Goal: Information Seeking & Learning: Learn about a topic

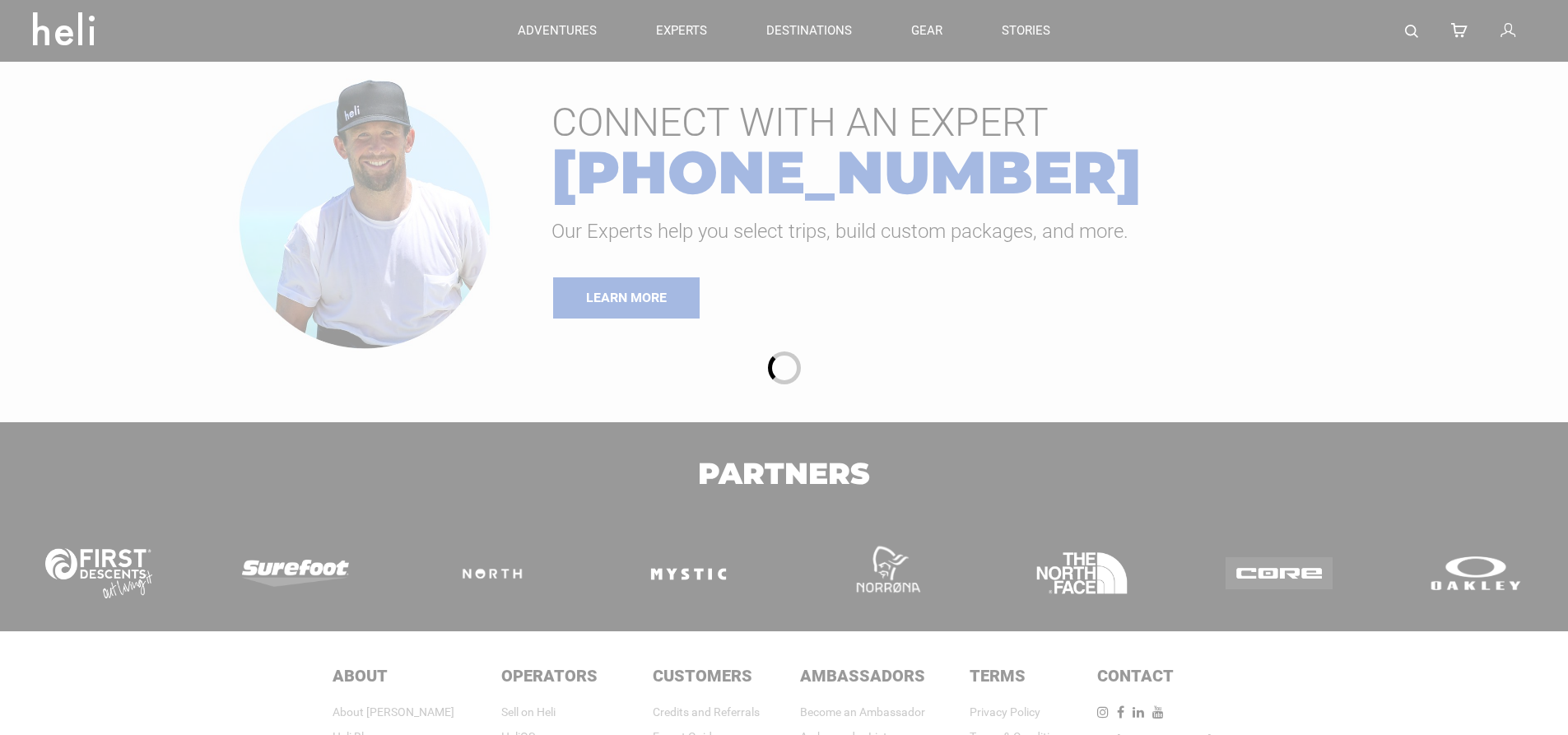
type input "Heli Skiing"
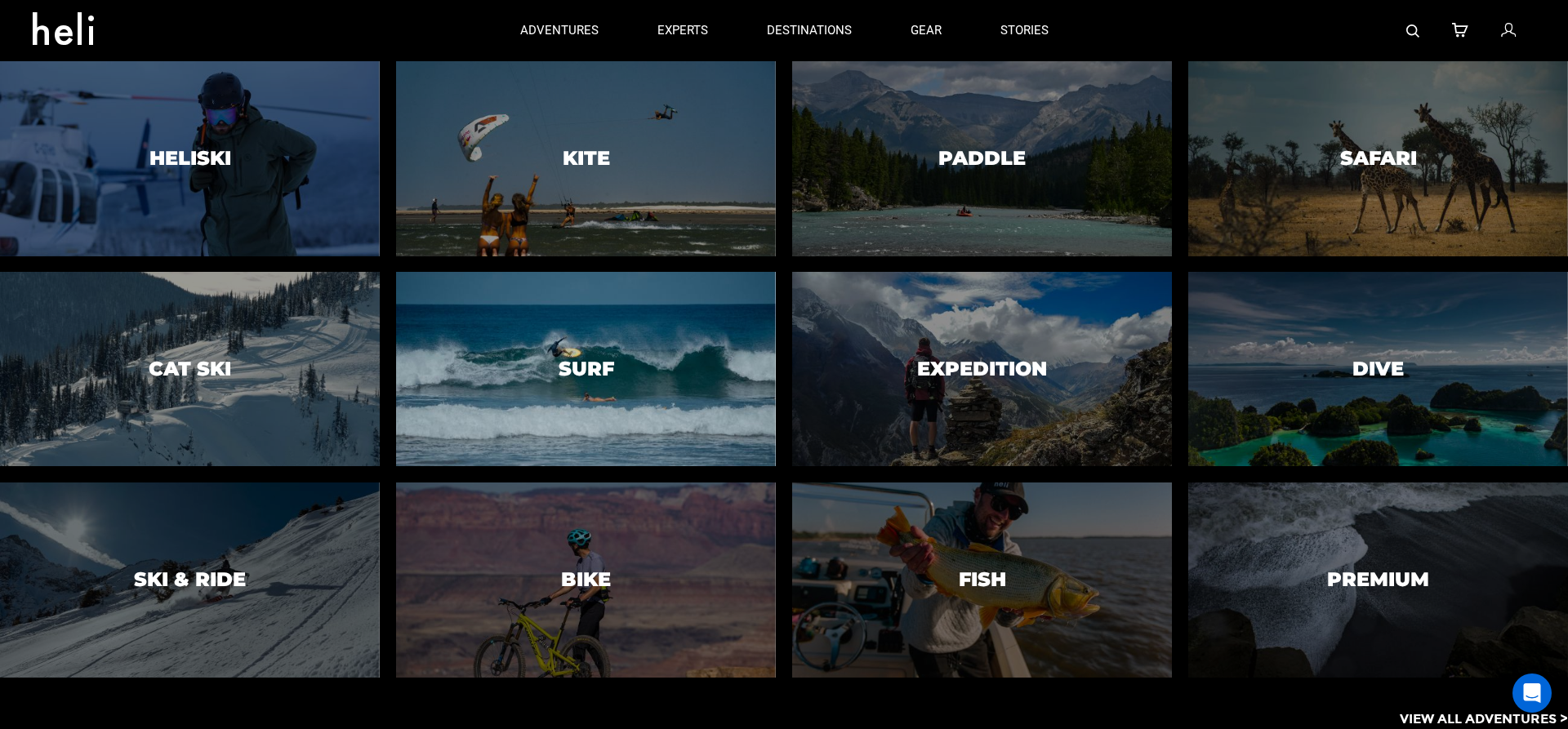
click at [601, 368] on h3 "Surf" at bounding box center [586, 369] width 56 height 21
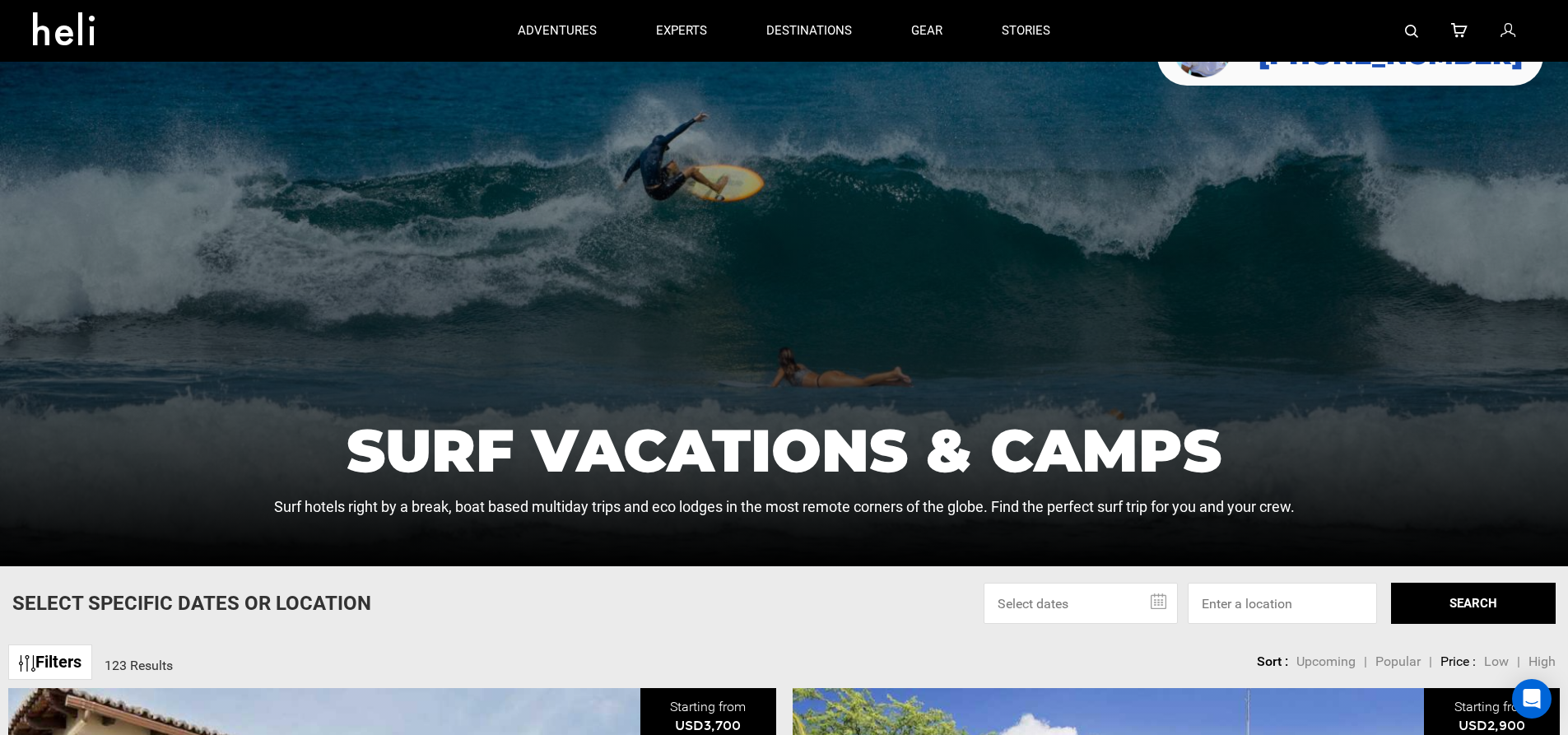
scroll to position [82, 0]
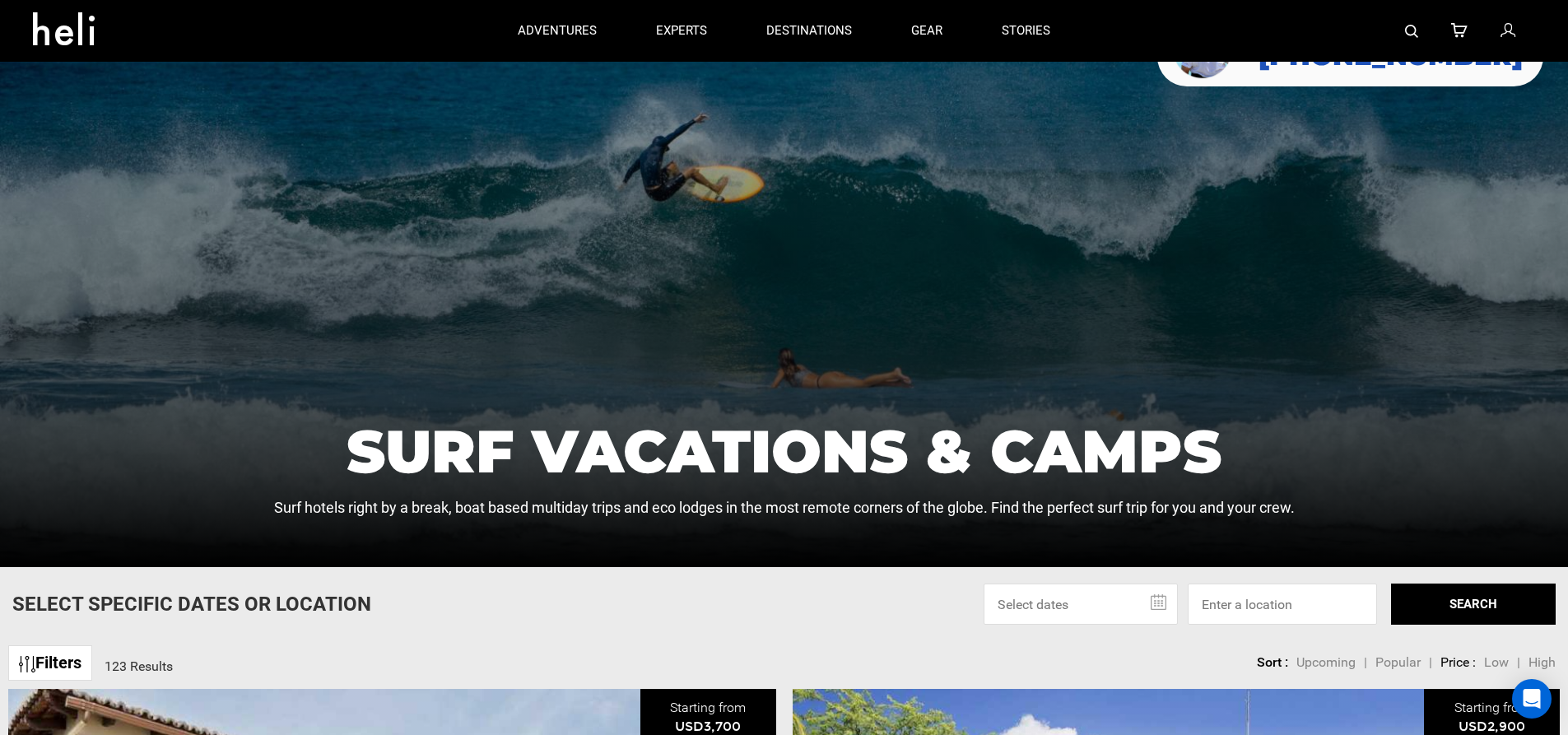
type input "Heli Skiing"
